Goal: Find contact information: Find contact information

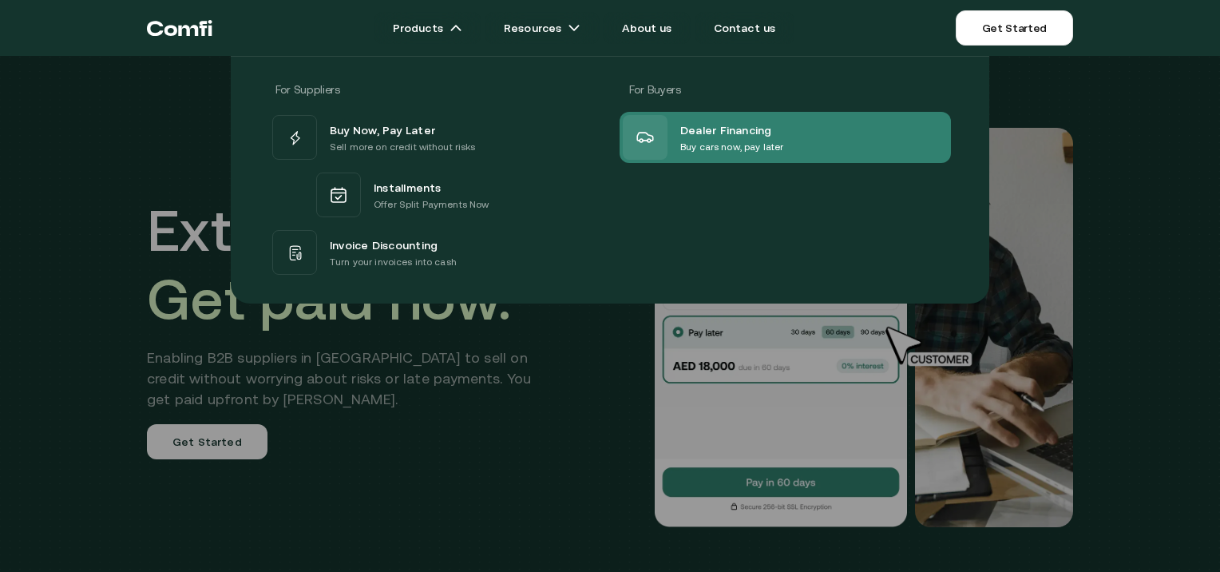
click at [655, 121] on div at bounding box center [645, 137] width 45 height 45
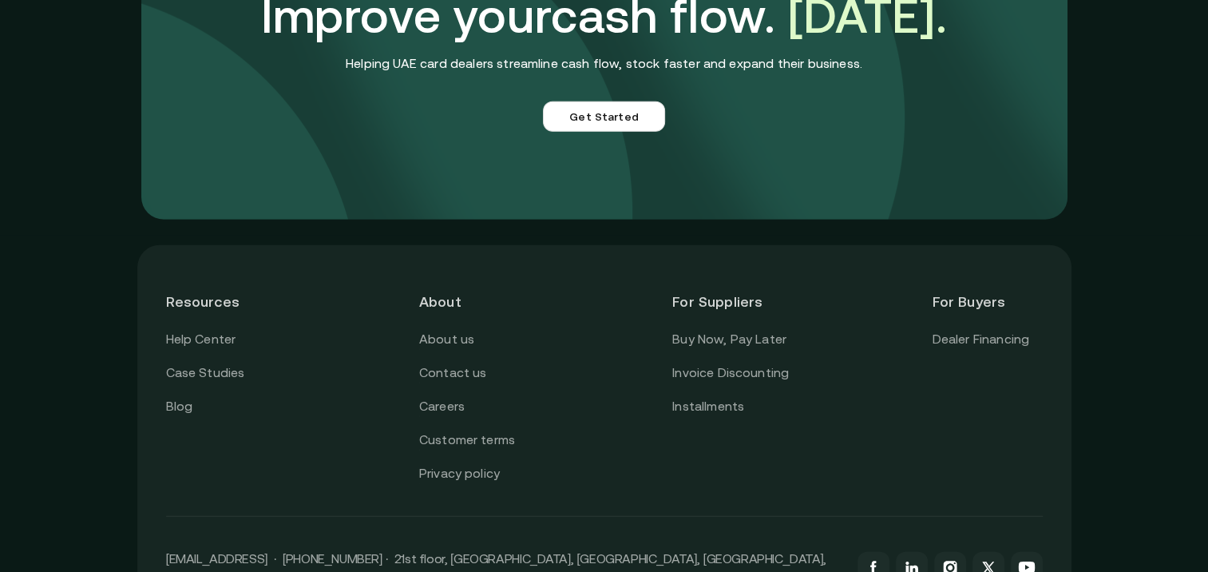
scroll to position [3932, 0]
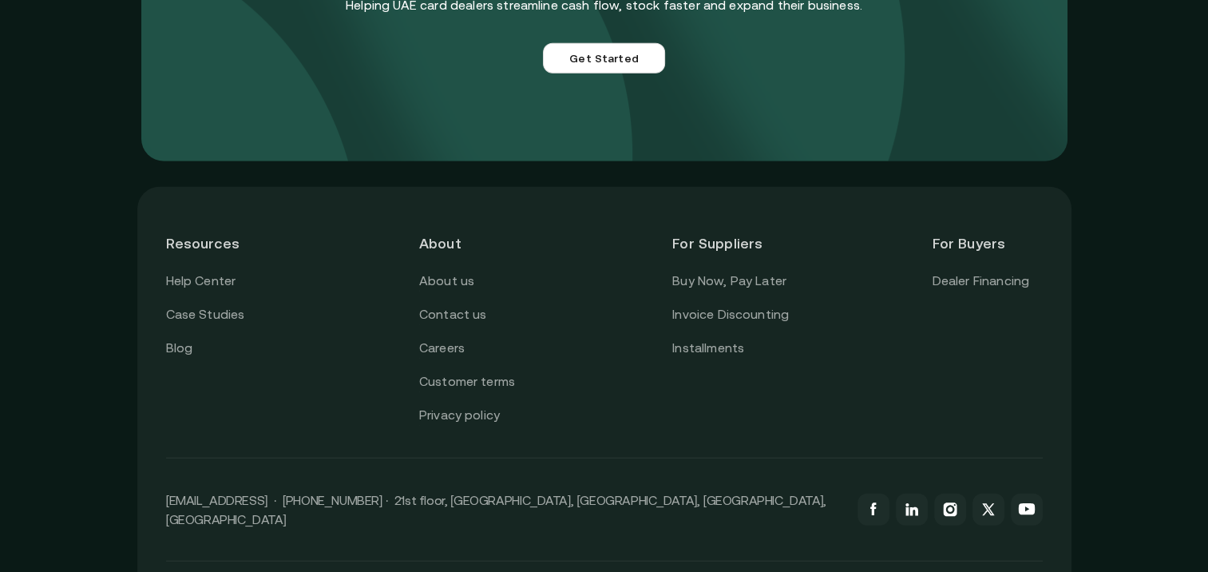
click at [323, 509] on p "[EMAIL_ADDRESS] · [PHONE_NUMBER] · 21st floor, [GEOGRAPHIC_DATA], [GEOGRAPHIC_D…" at bounding box center [504, 509] width 676 height 38
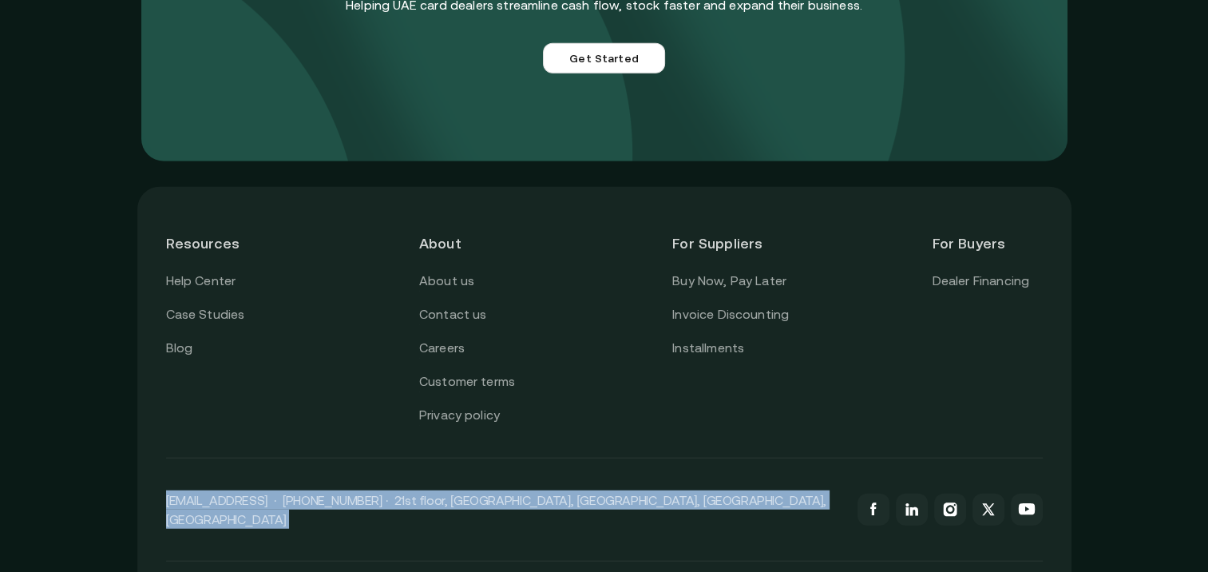
click at [323, 509] on p "[EMAIL_ADDRESS] · [PHONE_NUMBER] · 21st floor, [GEOGRAPHIC_DATA], [GEOGRAPHIC_D…" at bounding box center [504, 509] width 676 height 38
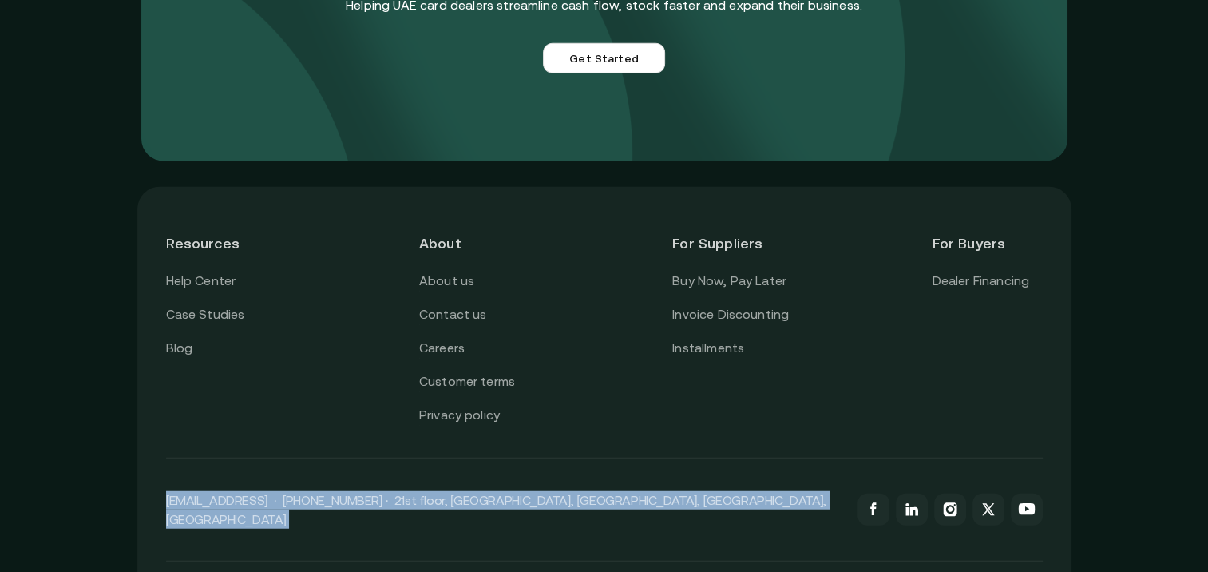
drag, startPoint x: 323, startPoint y: 509, endPoint x: 290, endPoint y: 467, distance: 53.4
click at [290, 467] on div "[EMAIL_ADDRESS] · [PHONE_NUMBER] · 21st floor, [GEOGRAPHIC_DATA], [GEOGRAPHIC_D…" at bounding box center [604, 509] width 877 height 103
click at [293, 519] on p "[EMAIL_ADDRESS] · [PHONE_NUMBER] · 21st floor, [GEOGRAPHIC_DATA], [GEOGRAPHIC_D…" at bounding box center [504, 509] width 676 height 38
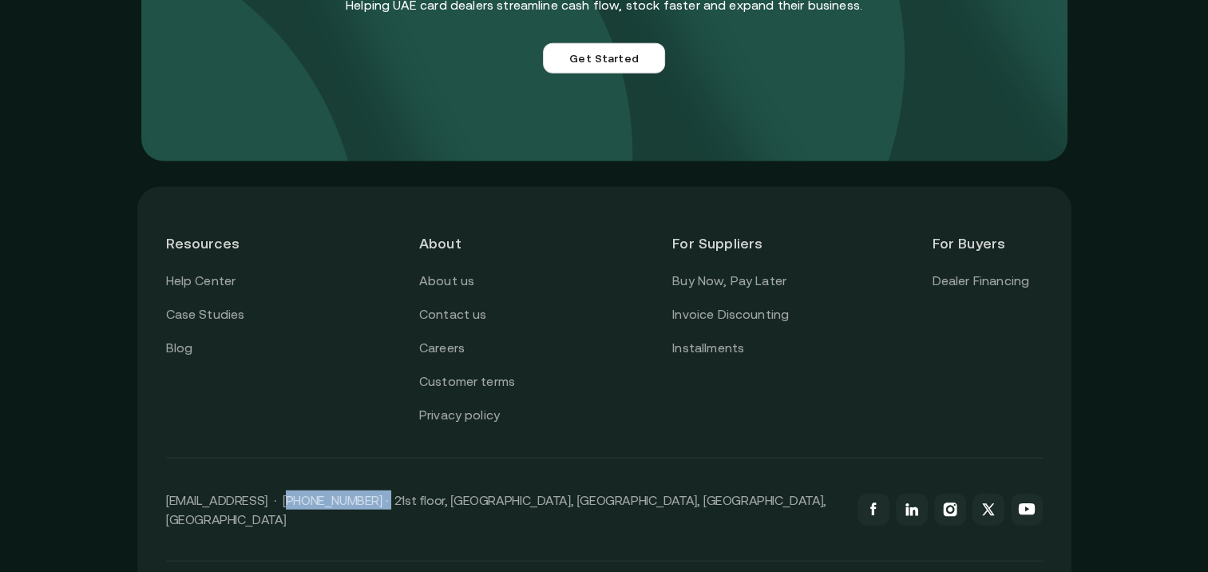
drag, startPoint x: 285, startPoint y: 508, endPoint x: 379, endPoint y: 499, distance: 94.6
click at [379, 499] on div "[EMAIL_ADDRESS] · [PHONE_NUMBER] · 21st floor, [GEOGRAPHIC_DATA], [GEOGRAPHIC_D…" at bounding box center [604, 509] width 877 height 103
copy p "[PHONE_NUMBER]"
click at [153, 415] on div "Resources Help Center Case Studies Blog About About us Contact us Careers Custo…" at bounding box center [604, 411] width 934 height 448
